Goal: Task Accomplishment & Management: Use online tool/utility

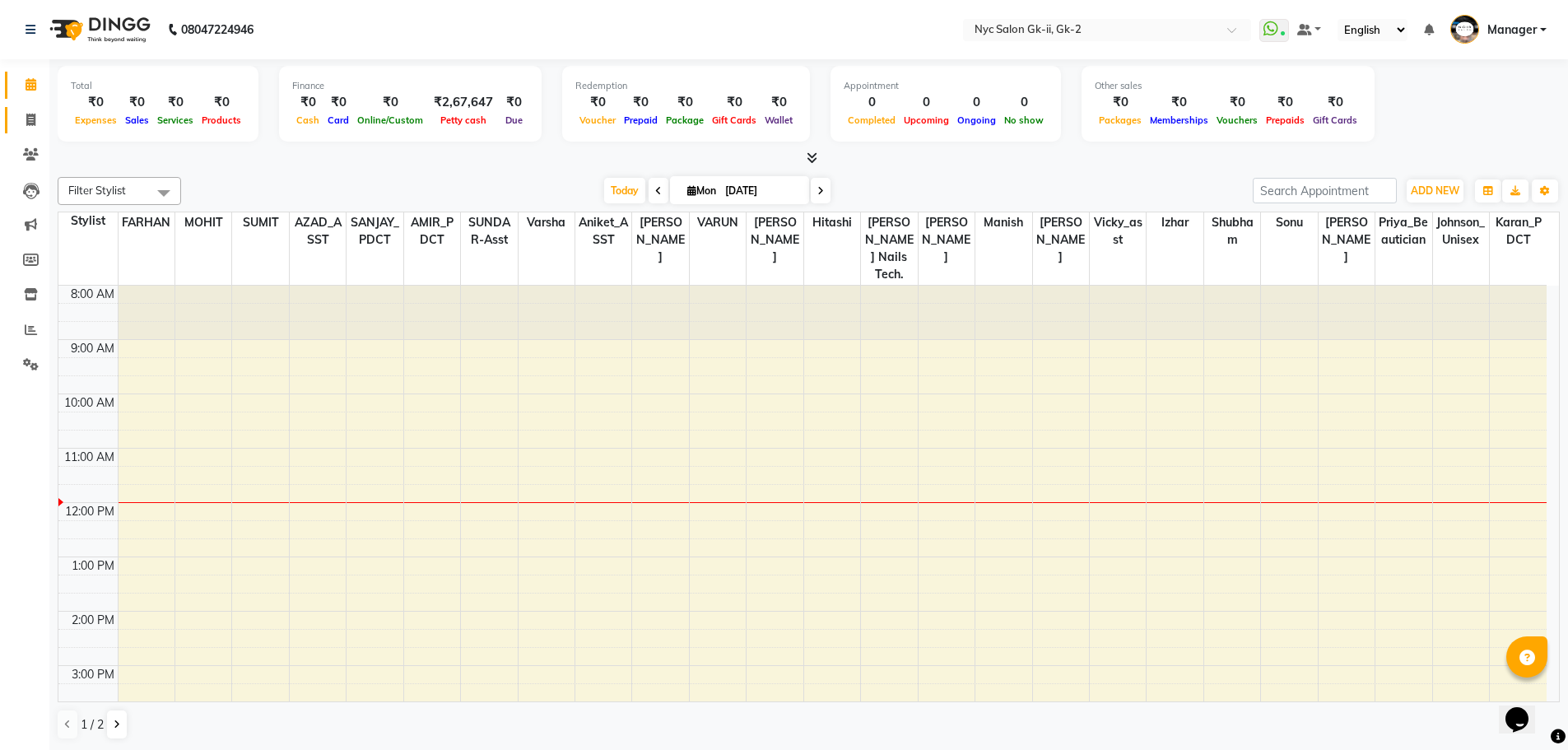
click at [29, 112] on span at bounding box center [30, 121] width 29 height 19
select select "5936"
select select "service"
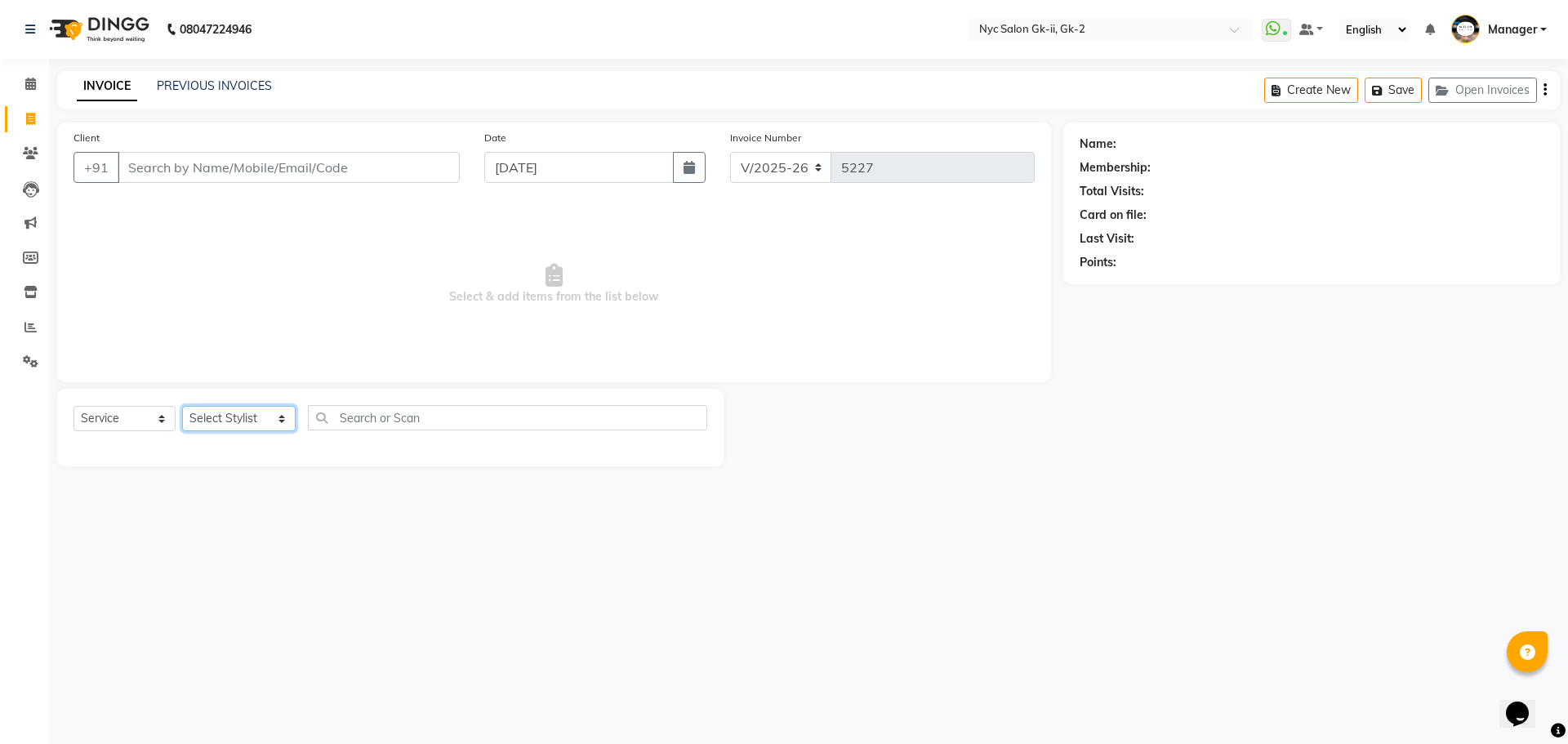
click at [274, 416] on select "Select Stylist AMIR_PDCT aniket_ASST AZAD_ASST Deepak Thakur Faiz khan FARHAN H…" at bounding box center [239, 418] width 114 height 25
select select "42221"
click at [249, 409] on select "Select Stylist AMIR_PDCT aniket_ASST AZAD_ASST Deepak Thakur Faiz khan FARHAN H…" at bounding box center [239, 418] width 114 height 25
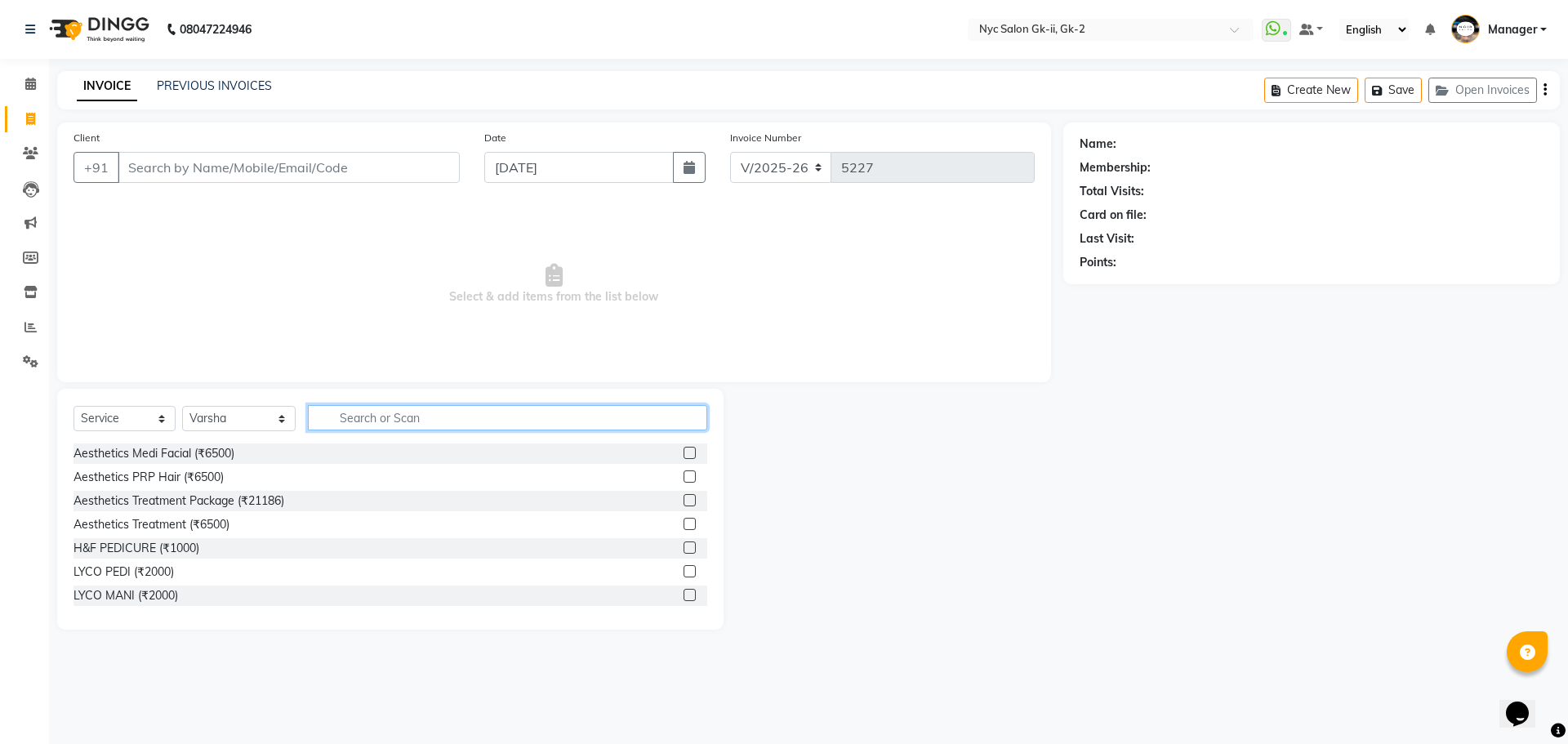
click at [456, 420] on input "text" at bounding box center [507, 417] width 400 height 25
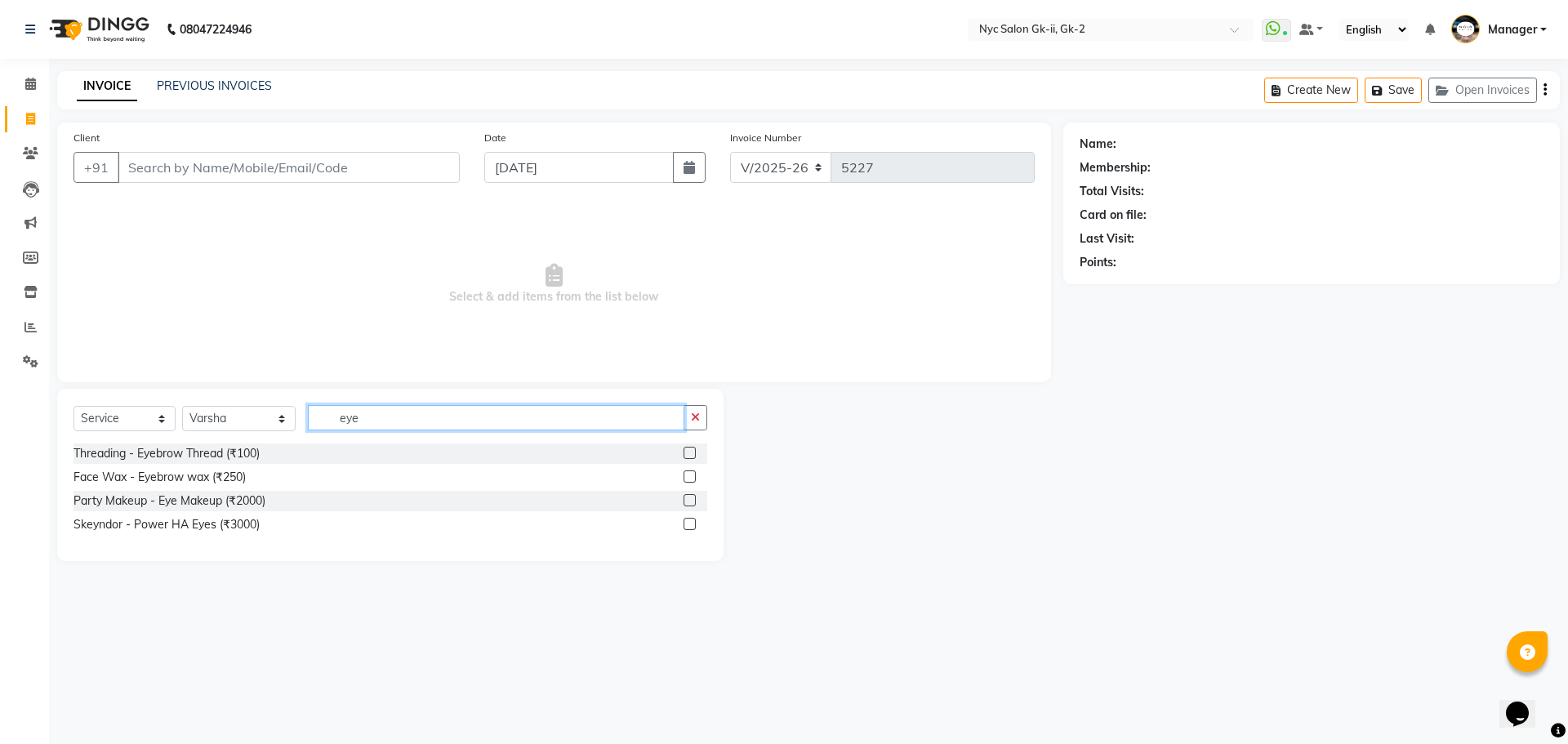
type input "eye"
click at [690, 451] on label at bounding box center [690, 452] width 12 height 12
click at [690, 451] on input "checkbox" at bounding box center [689, 453] width 10 height 10
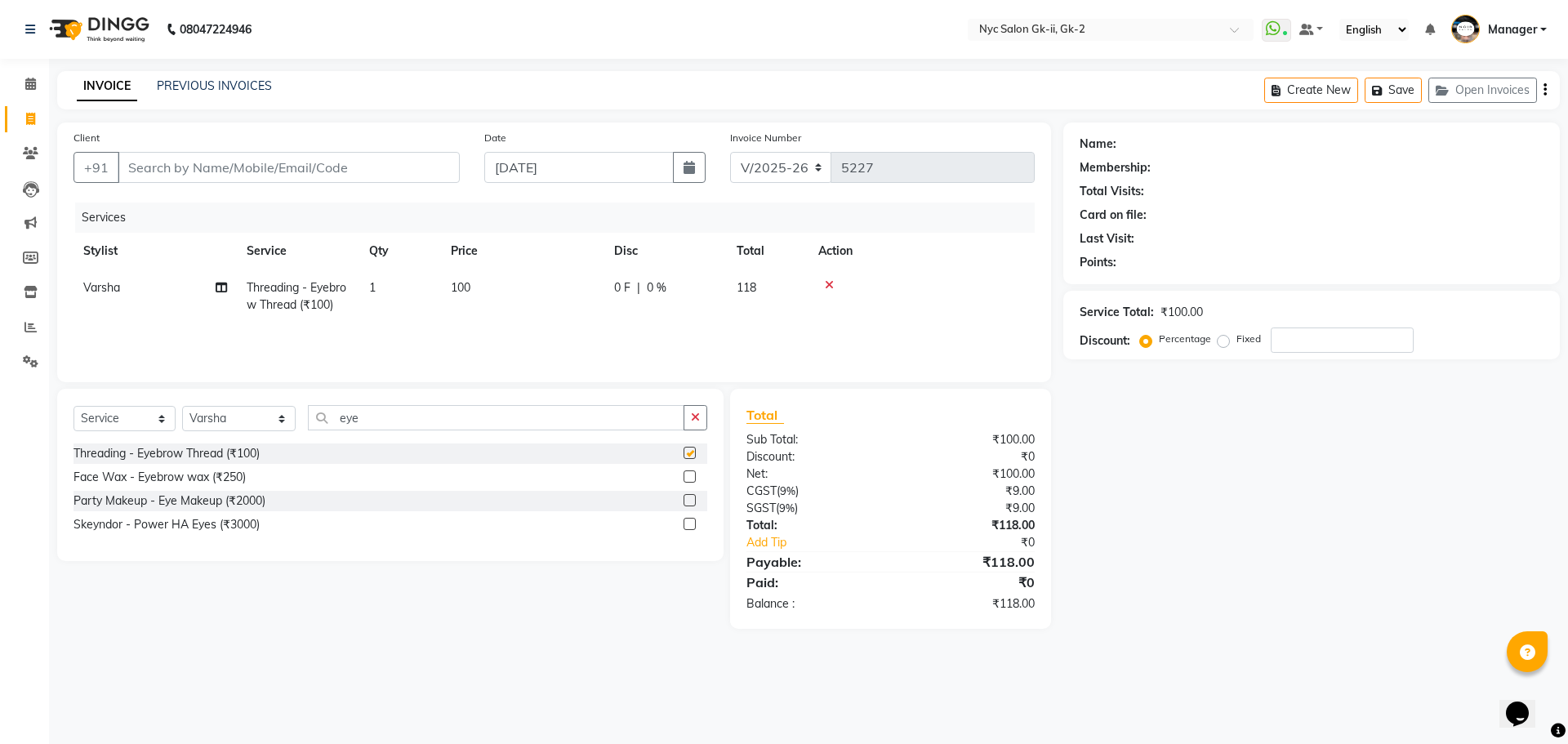
checkbox input "false"
click at [532, 284] on td "100" at bounding box center [523, 296] width 163 height 54
select select "42221"
drag, startPoint x: 555, startPoint y: 292, endPoint x: 517, endPoint y: 291, distance: 38.0
click at [523, 294] on td "100" at bounding box center [600, 304] width 163 height 70
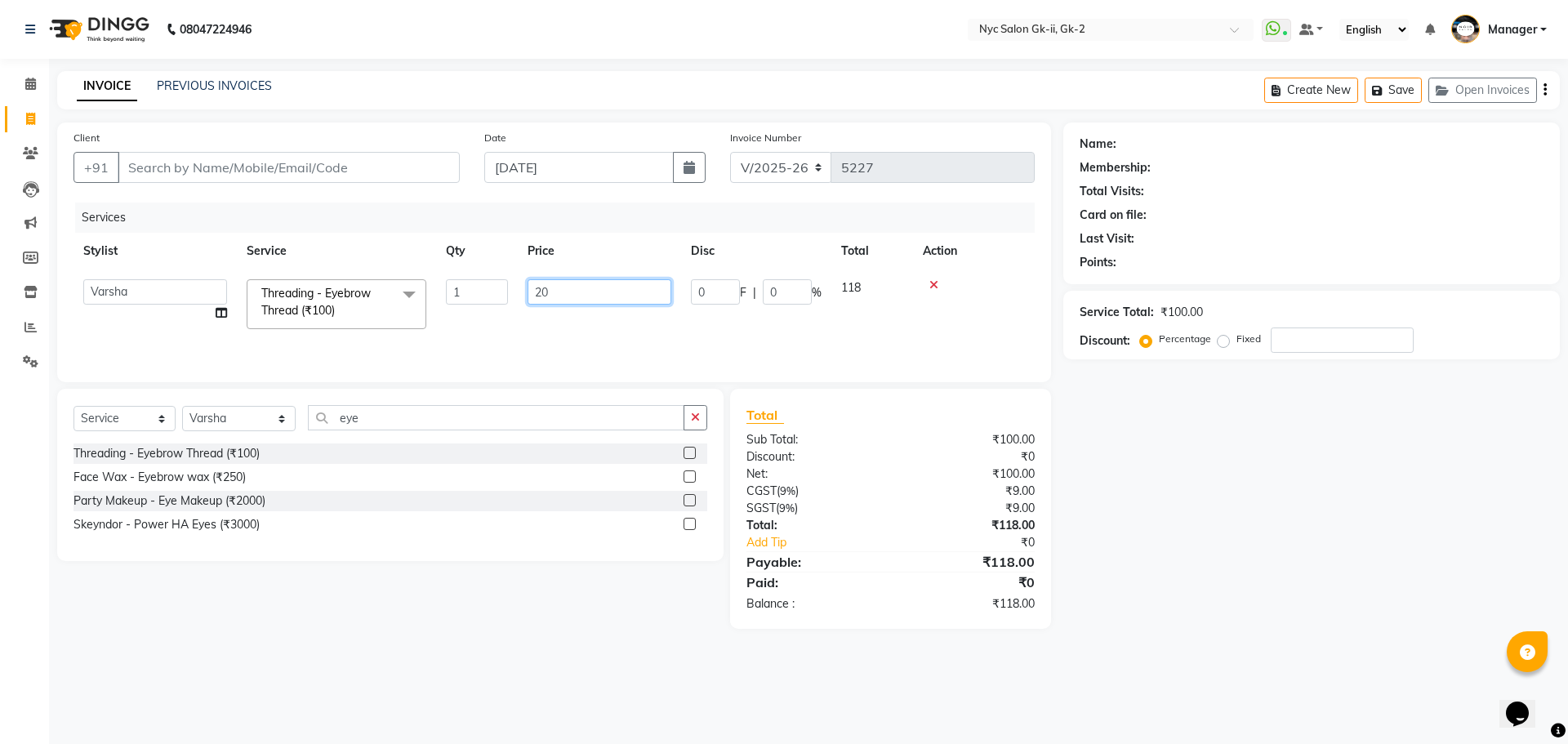
type input "200"
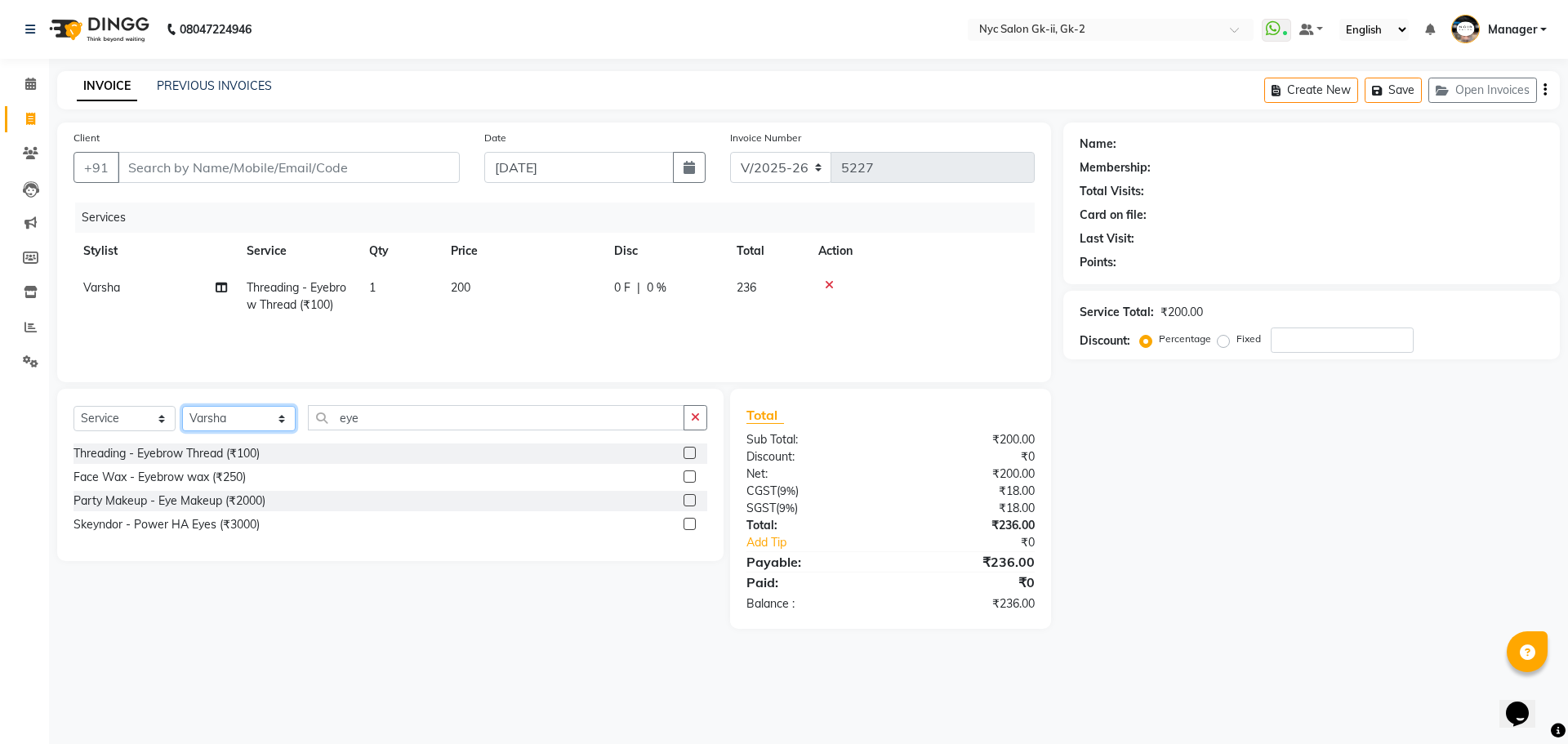
click at [268, 421] on select "Select Stylist AMIR_PDCT aniket_ASST AZAD_ASST Deepak Thakur Faiz khan FARHAN H…" at bounding box center [239, 418] width 114 height 25
select select "42214"
click at [262, 417] on select "Select Stylist AMIR_PDCT aniket_ASST AZAD_ASST Deepak Thakur Faiz khan FARHAN H…" at bounding box center [239, 418] width 114 height 25
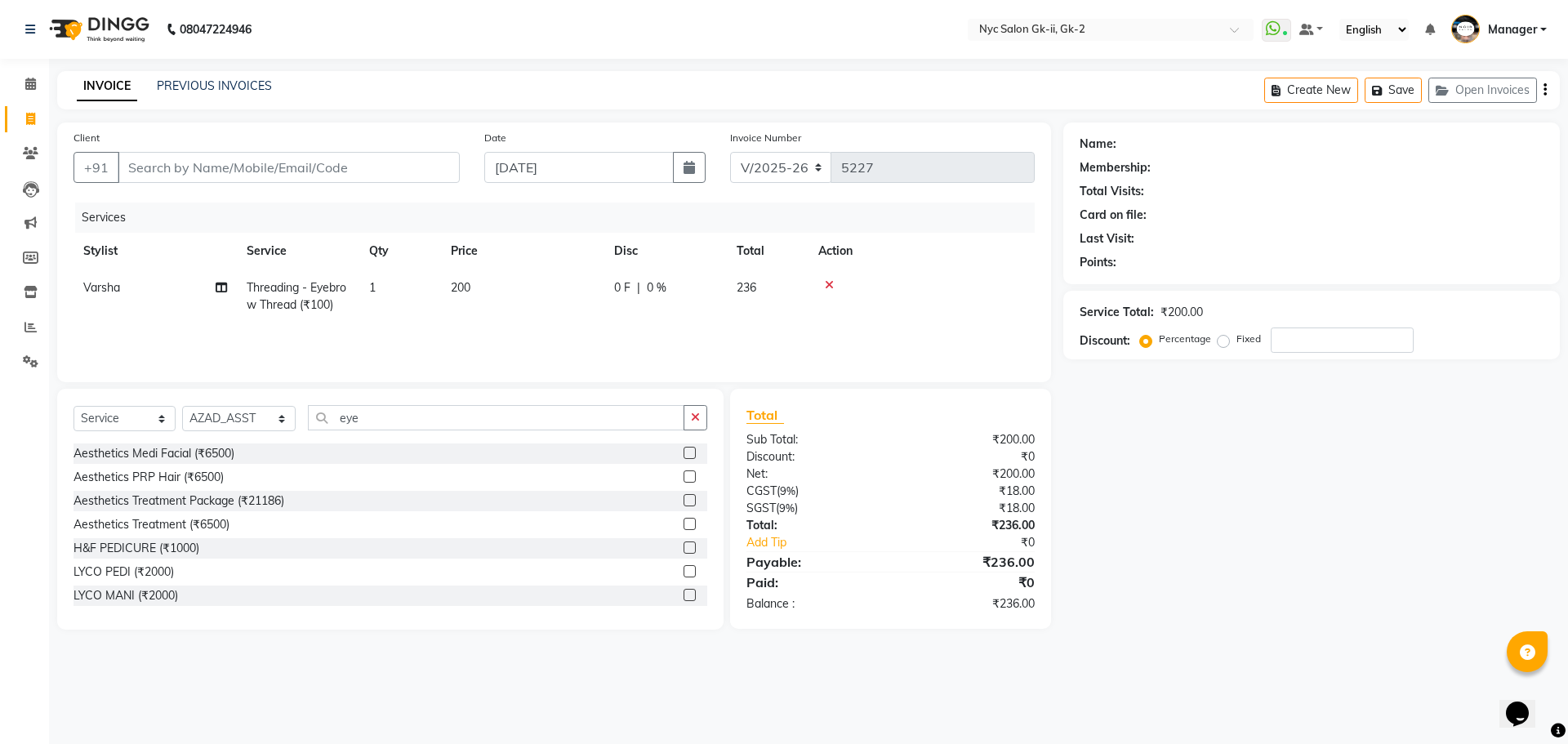
click at [695, 416] on icon "button" at bounding box center [695, 416] width 9 height 11
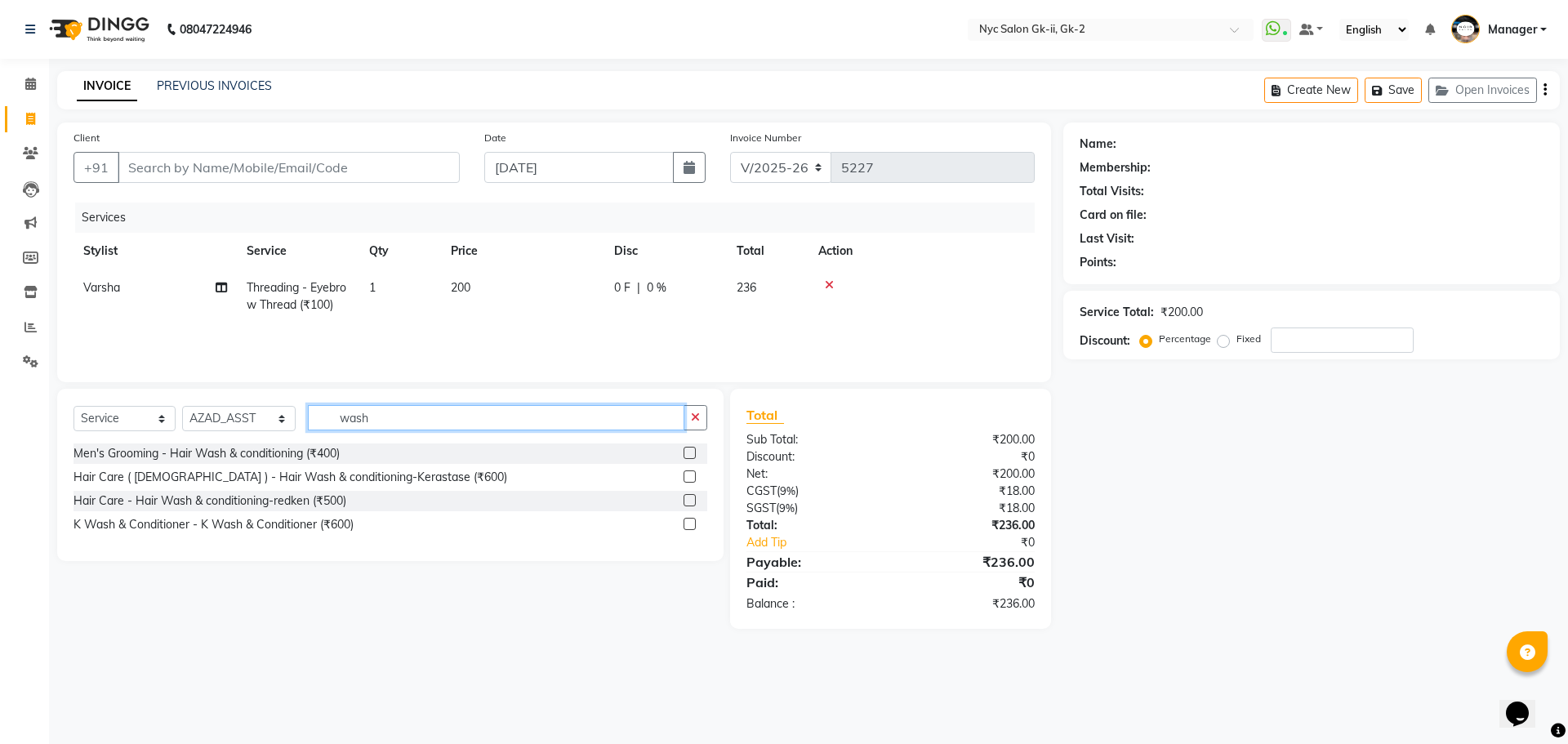
type input "wash"
click at [690, 478] on label at bounding box center [690, 477] width 12 height 12
click at [690, 478] on input "checkbox" at bounding box center [689, 477] width 10 height 10
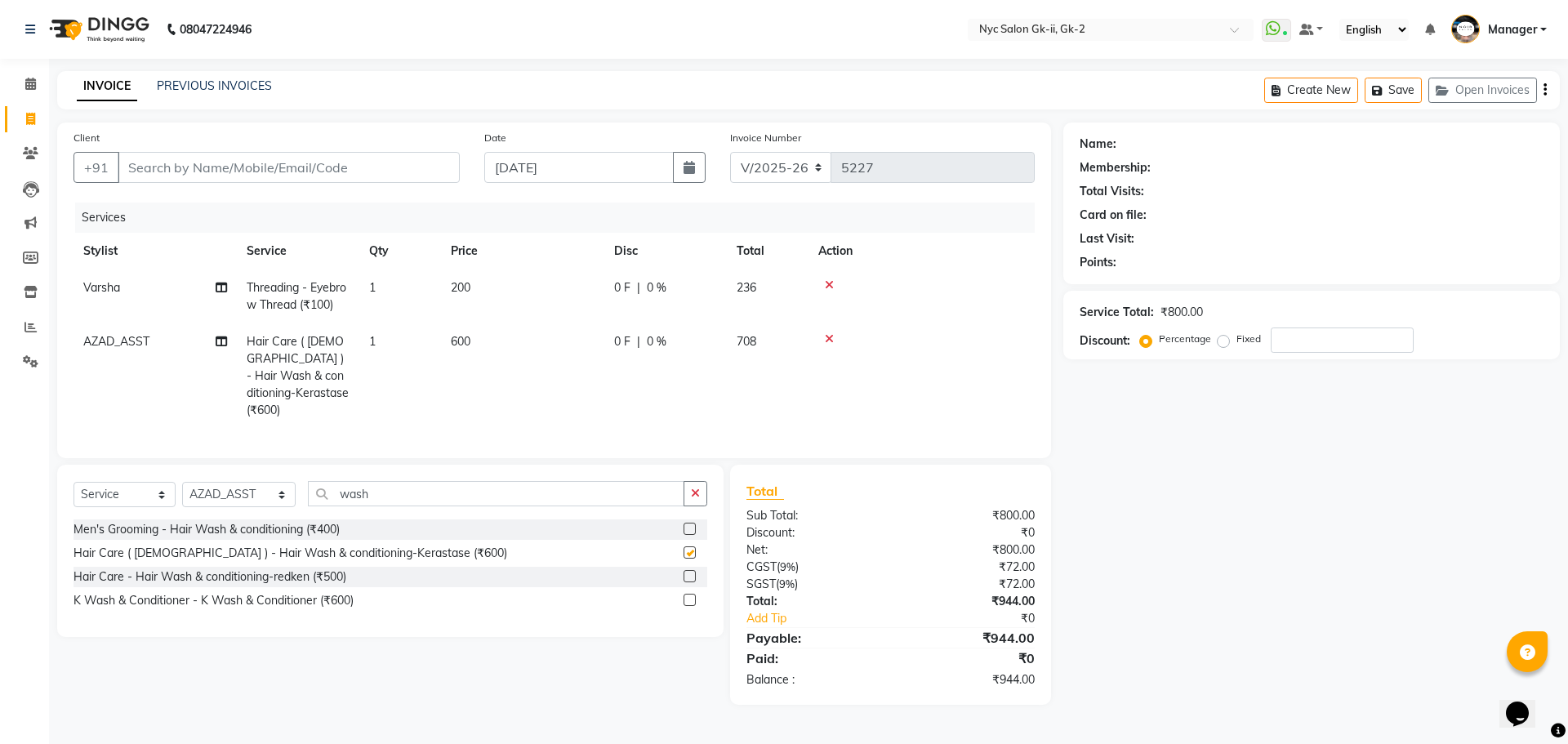
checkbox input "false"
click at [407, 157] on input "Client" at bounding box center [289, 168] width 342 height 31
type input "w"
type input "0"
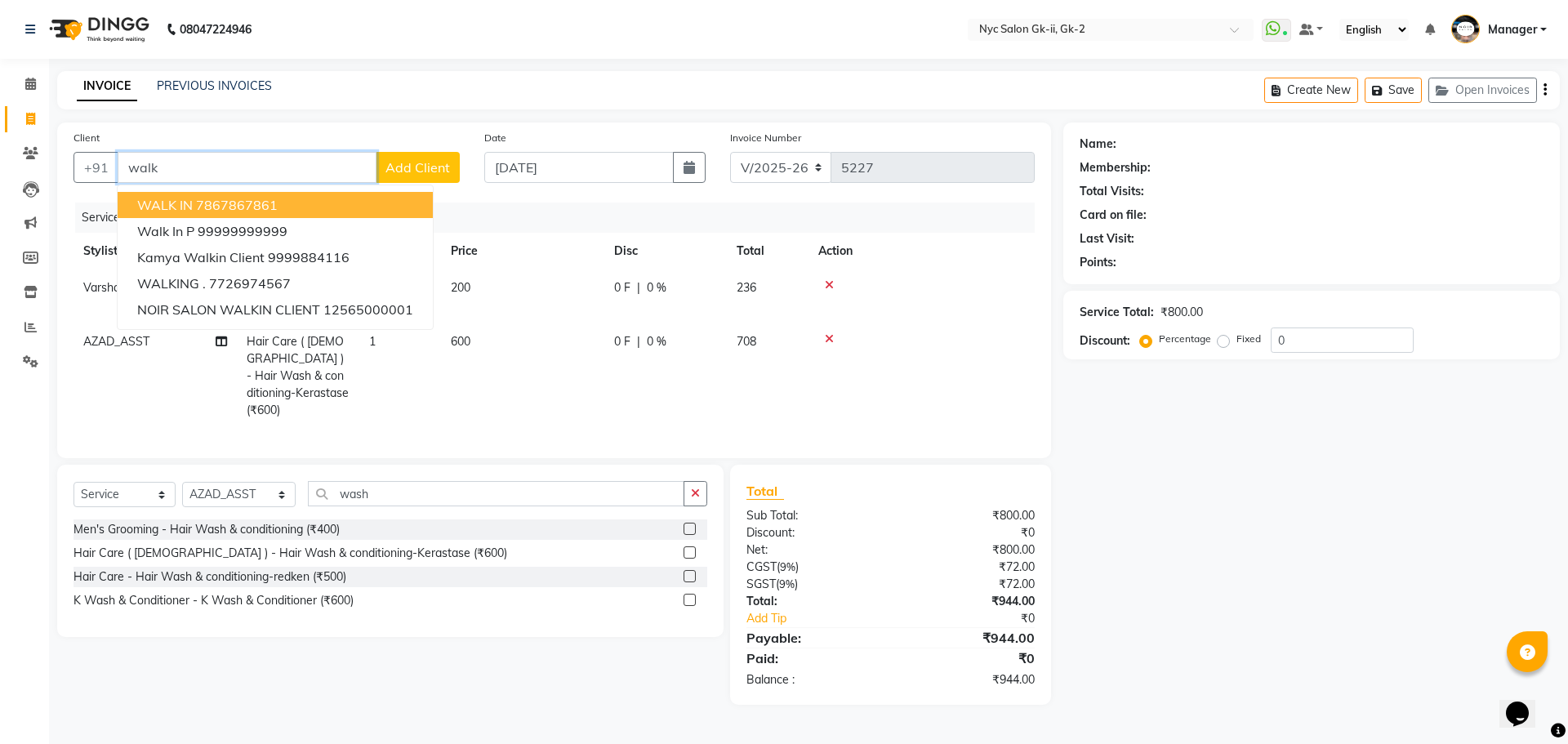
click at [304, 208] on button "WALK IN 7867867861" at bounding box center [275, 205] width 315 height 26
type input "7867867861"
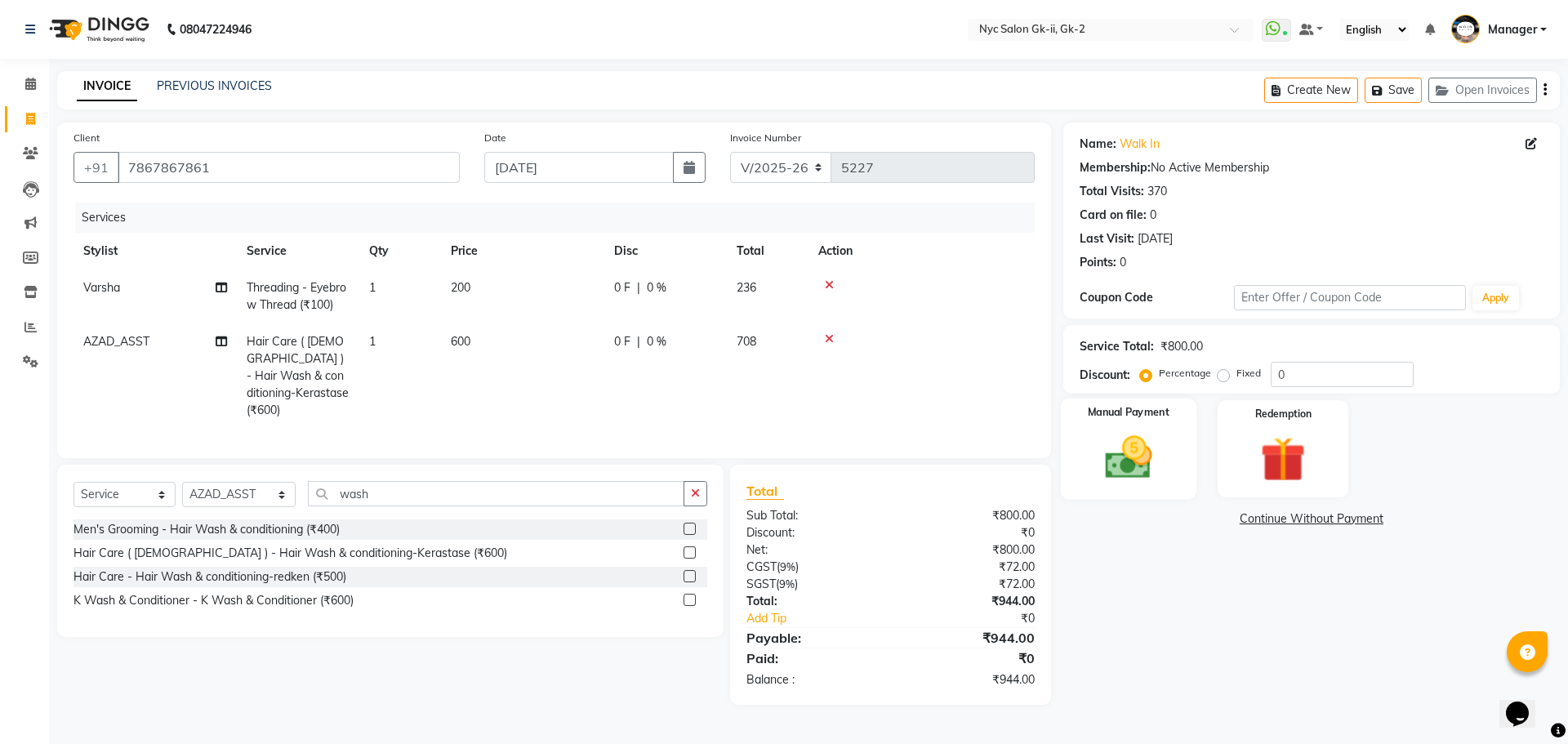
click at [1102, 443] on img at bounding box center [1128, 457] width 76 height 54
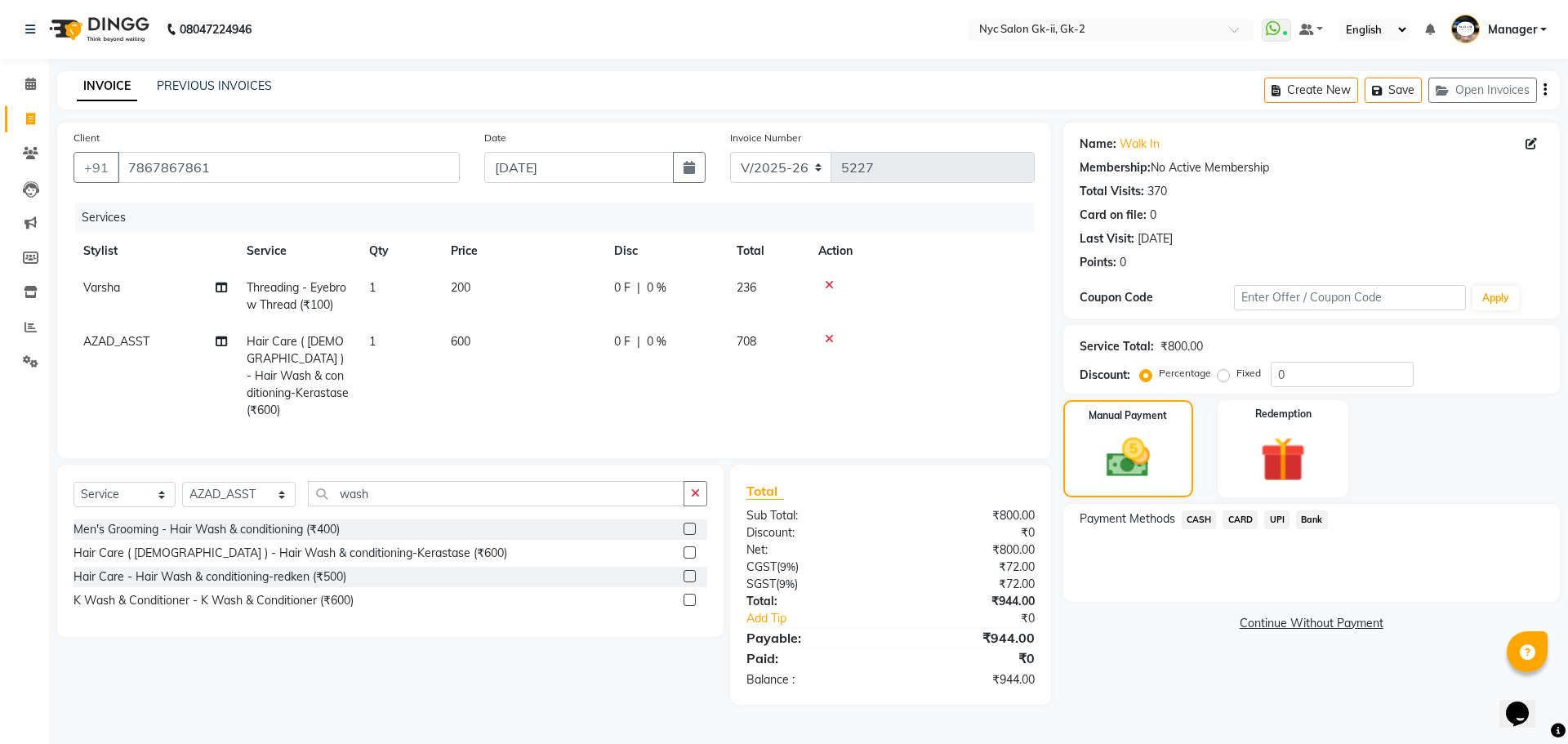
click at [1241, 521] on span "CARD" at bounding box center [1239, 520] width 35 height 19
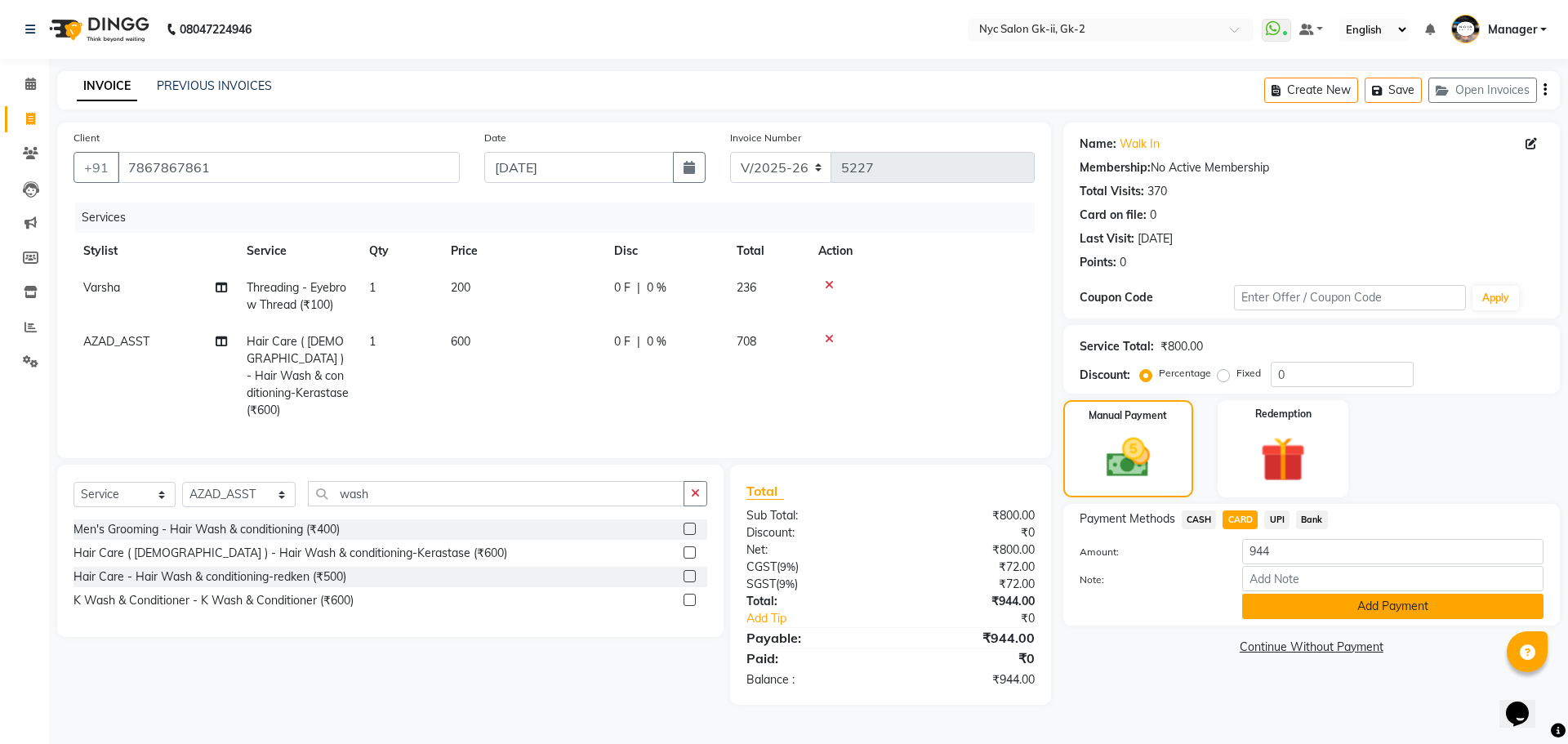
click at [1276, 603] on button "Add Payment" at bounding box center [1393, 606] width 301 height 25
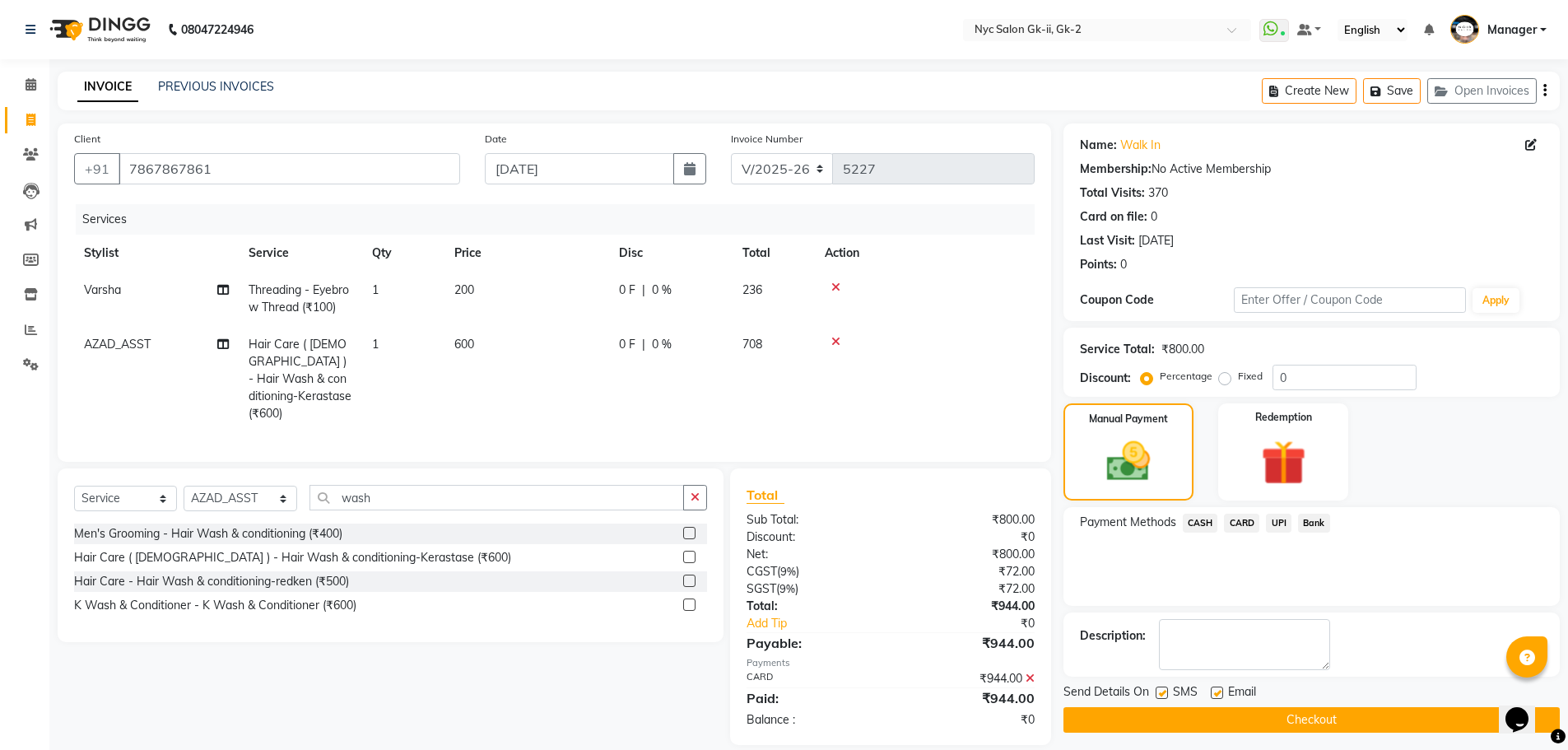
click at [1267, 727] on button "Checkout" at bounding box center [1311, 719] width 496 height 25
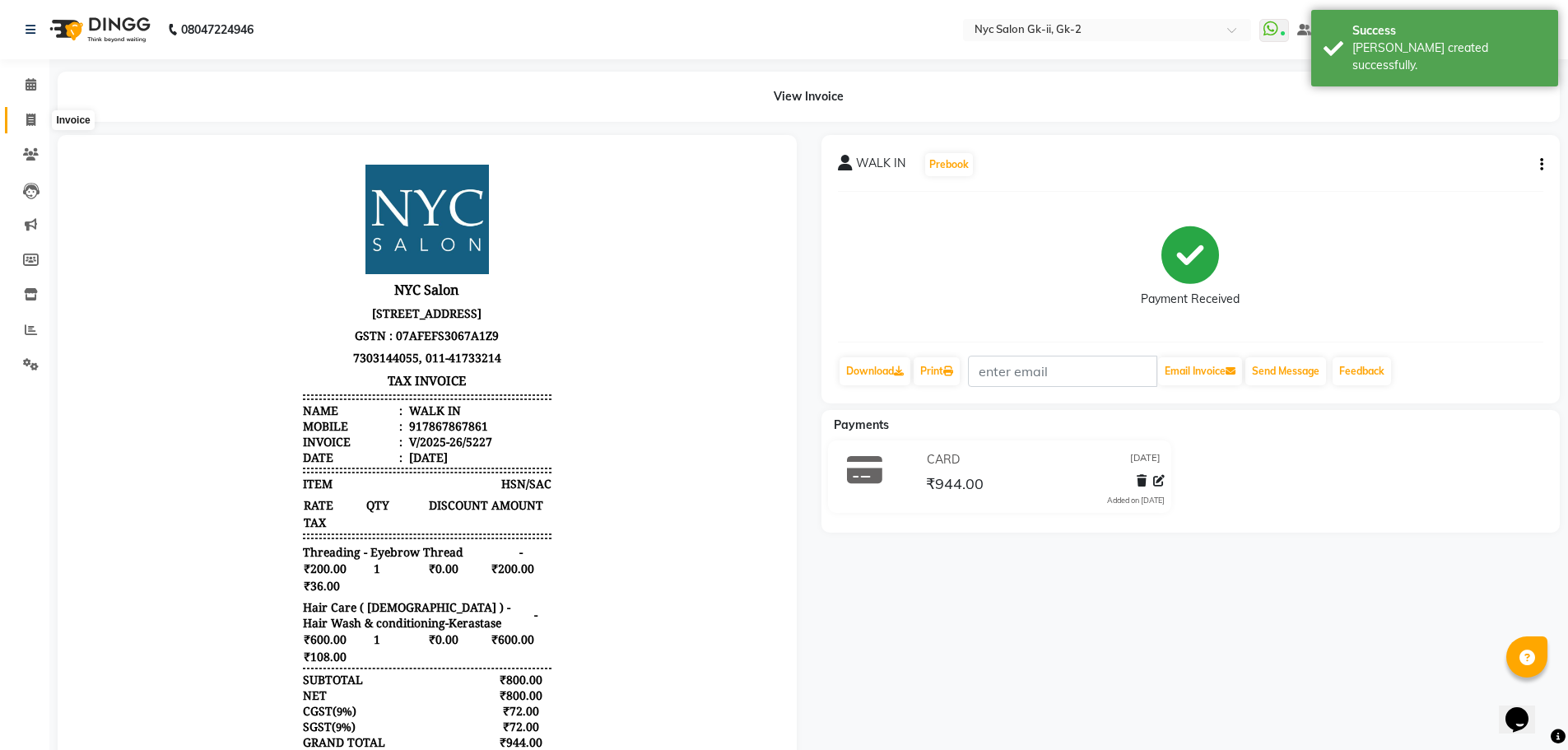
click at [33, 117] on icon at bounding box center [30, 120] width 9 height 12
select select "5936"
select select "service"
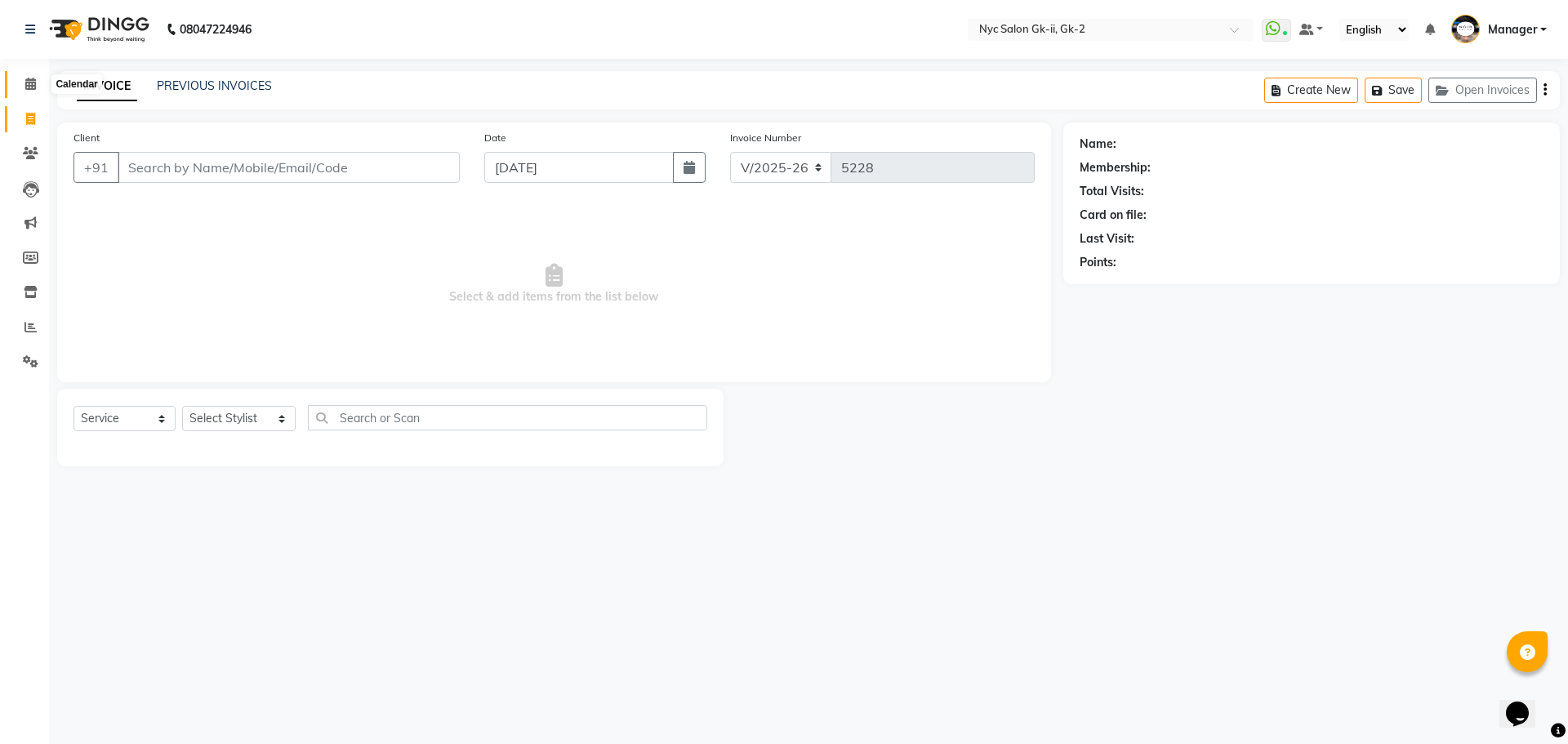
click at [34, 78] on icon at bounding box center [30, 83] width 10 height 12
